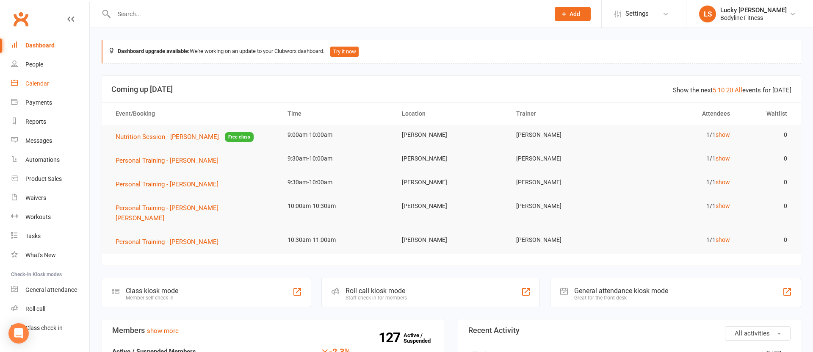
click at [47, 86] on div "Calendar" at bounding box center [37, 83] width 24 height 7
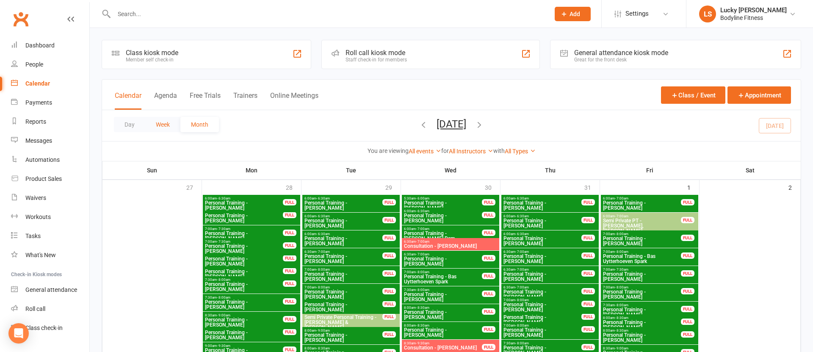
click at [159, 126] on button "Week" at bounding box center [162, 124] width 35 height 15
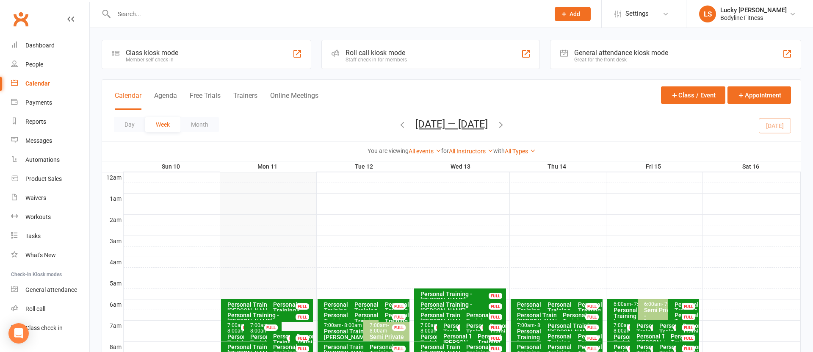
click at [241, 93] on button "Trainers" at bounding box center [245, 100] width 24 height 18
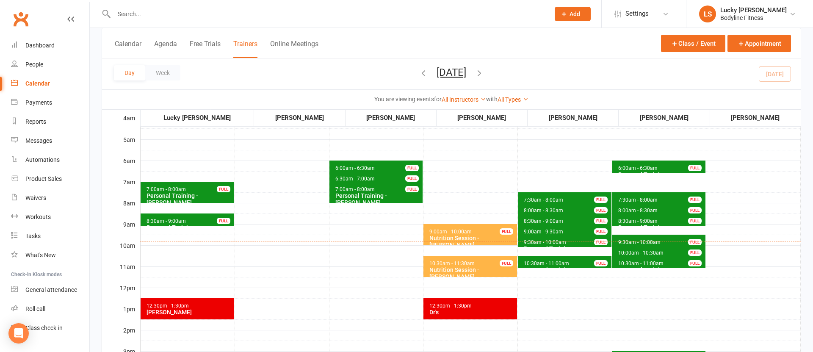
scroll to position [33, 0]
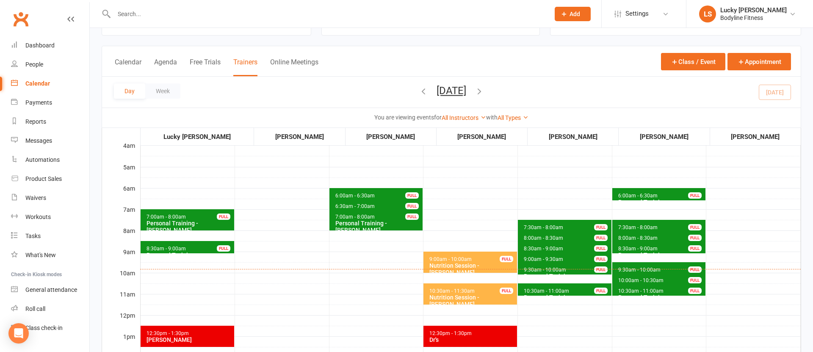
click at [441, 94] on button "[DATE]" at bounding box center [451, 91] width 30 height 12
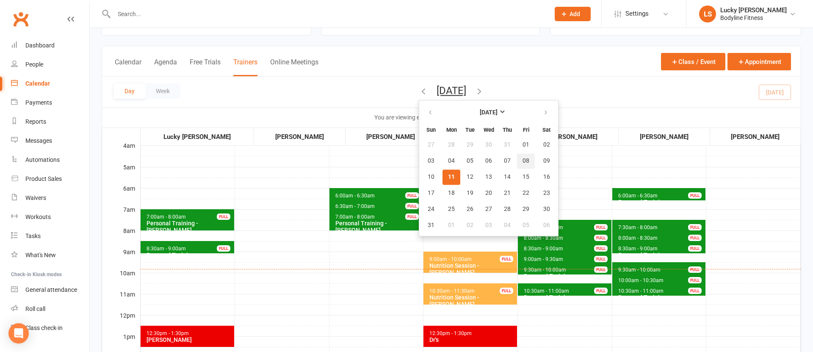
click at [522, 163] on span "08" at bounding box center [525, 160] width 7 height 7
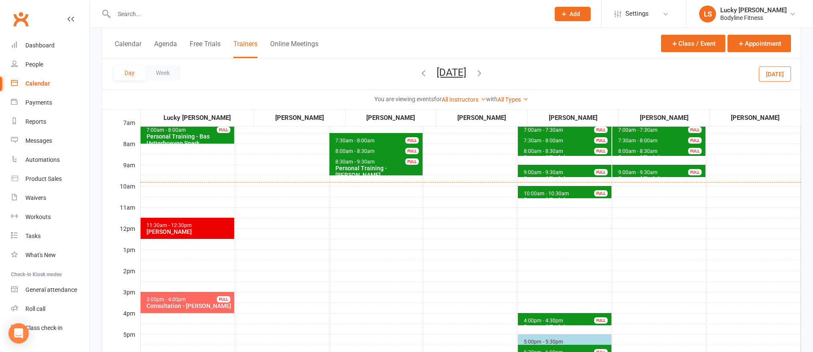
scroll to position [121, 0]
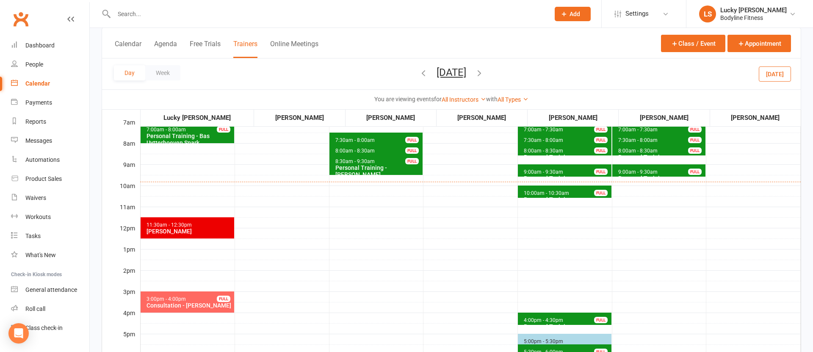
click at [196, 304] on div "Consultation - [PERSON_NAME]" at bounding box center [189, 305] width 86 height 7
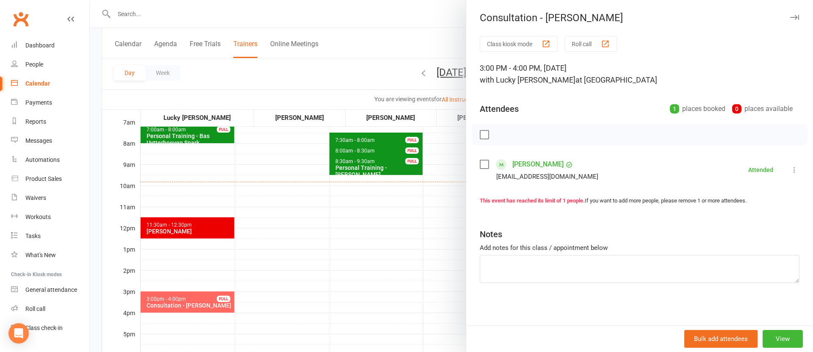
click at [534, 166] on link "[PERSON_NAME]" at bounding box center [537, 164] width 51 height 14
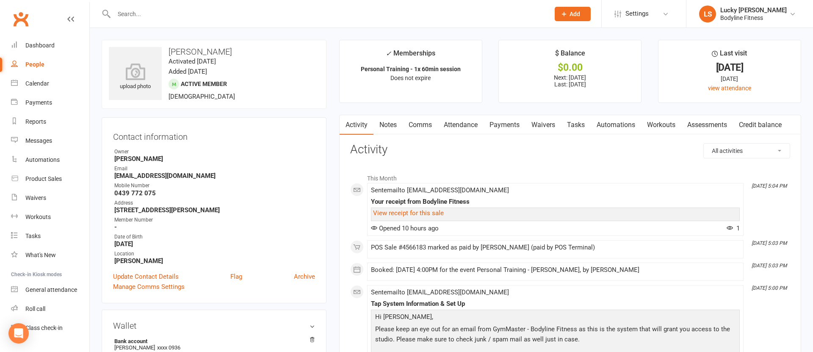
drag, startPoint x: 233, startPoint y: 50, endPoint x: 169, endPoint y: 49, distance: 64.3
click at [169, 49] on h3 "[PERSON_NAME]" at bounding box center [214, 51] width 210 height 9
copy h3 "[PERSON_NAME]"
drag, startPoint x: 154, startPoint y: 194, endPoint x: 116, endPoint y: 193, distance: 38.1
click at [116, 193] on strong "0439 772 075" at bounding box center [214, 193] width 201 height 8
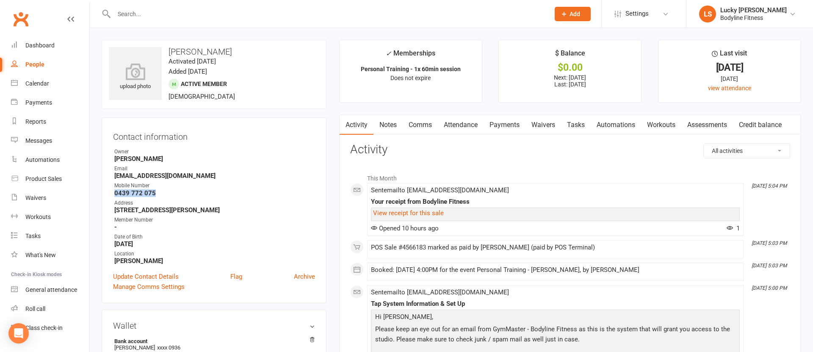
copy strong "0439 772 075"
drag, startPoint x: 207, startPoint y: 178, endPoint x: 116, endPoint y: 174, distance: 91.9
click at [116, 174] on strong "[EMAIL_ADDRESS][DOMAIN_NAME]" at bounding box center [214, 176] width 201 height 8
copy strong "[EMAIL_ADDRESS][DOMAIN_NAME]"
drag, startPoint x: 231, startPoint y: 212, endPoint x: 115, endPoint y: 206, distance: 116.1
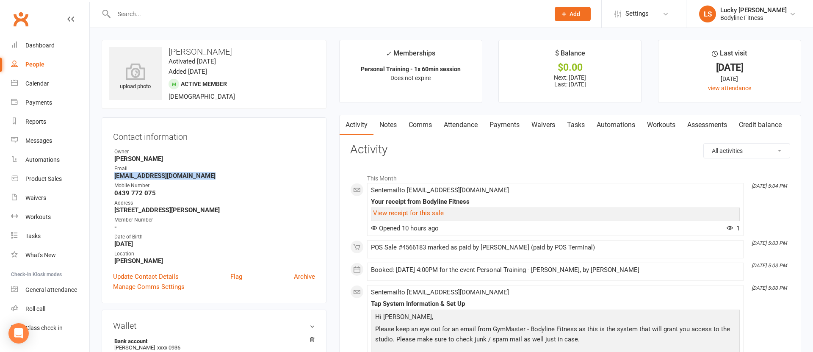
click at [115, 206] on strong "[STREET_ADDRESS][PERSON_NAME]" at bounding box center [214, 210] width 201 height 8
copy strong "[STREET_ADDRESS][PERSON_NAME]"
click at [40, 84] on div "Calendar" at bounding box center [37, 83] width 24 height 7
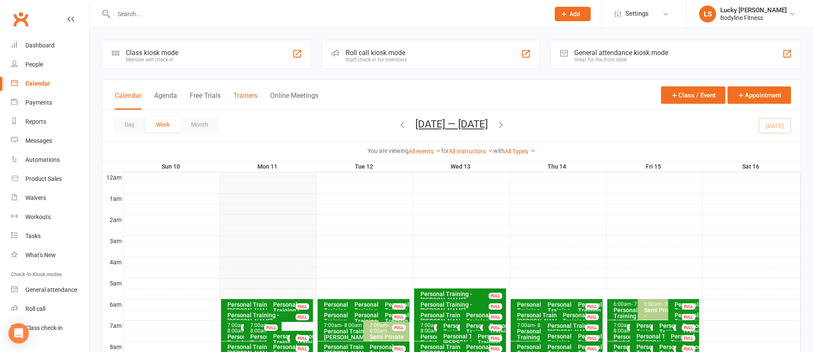
click at [237, 94] on button "Trainers" at bounding box center [245, 100] width 24 height 18
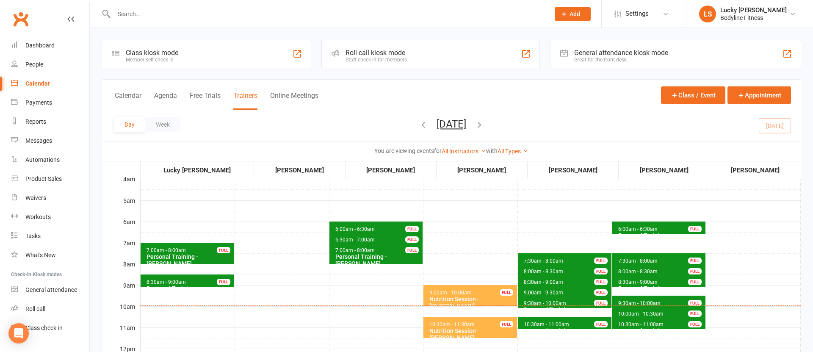
click at [628, 312] on span "10:00am - 10:30am" at bounding box center [640, 314] width 46 height 6
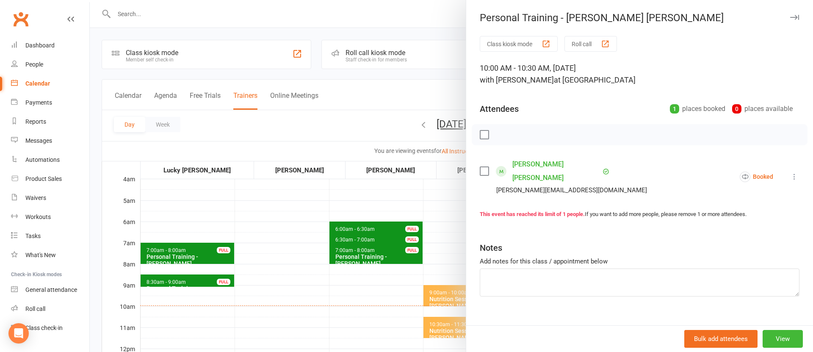
drag, startPoint x: 374, startPoint y: 283, endPoint x: 483, endPoint y: 299, distance: 110.4
click at [374, 283] on div at bounding box center [451, 176] width 723 height 352
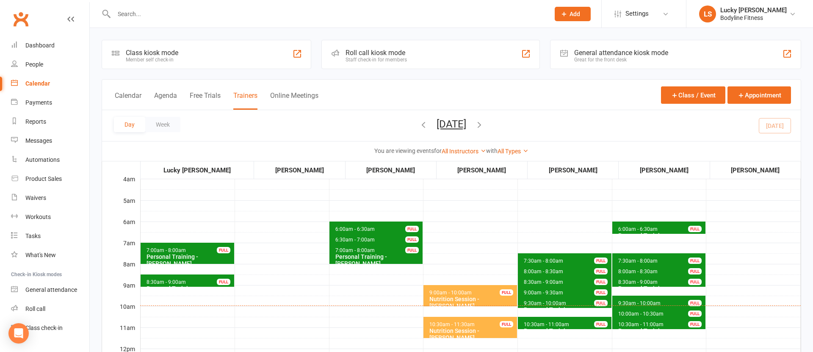
click at [628, 327] on div "Personal Training - [PERSON_NAME]" at bounding box center [660, 334] width 86 height 14
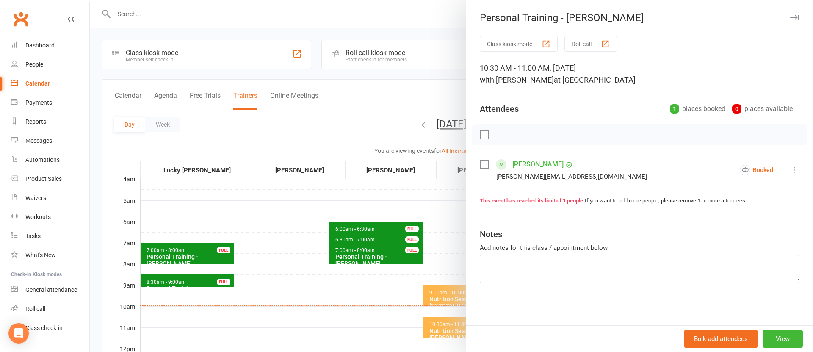
click at [343, 306] on div at bounding box center [451, 176] width 723 height 352
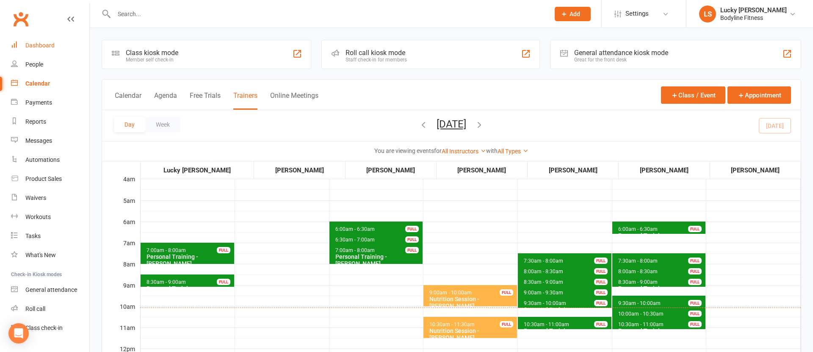
click at [43, 44] on div "Dashboard" at bounding box center [39, 45] width 29 height 7
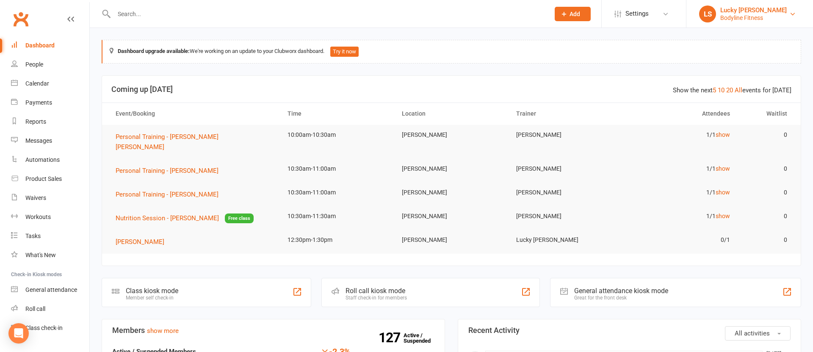
click at [728, 16] on div "Bodyline Fitness" at bounding box center [753, 18] width 66 height 8
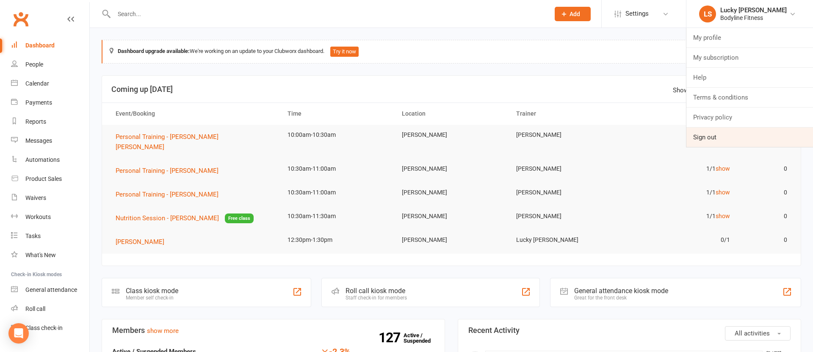
click at [711, 136] on link "Sign out" at bounding box center [749, 136] width 127 height 19
